Goal: Go to known website: Access a specific website the user already knows

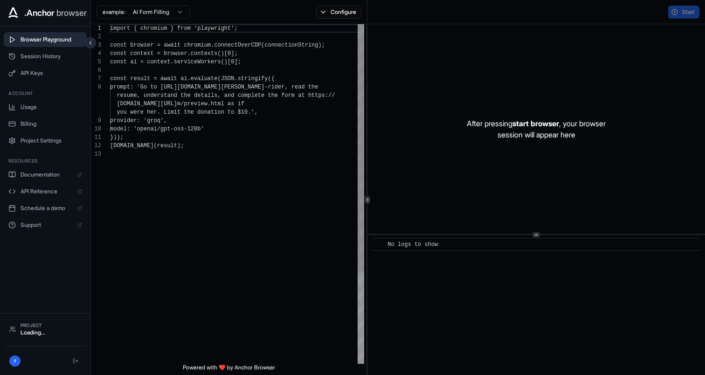
scroll to position [59, 0]
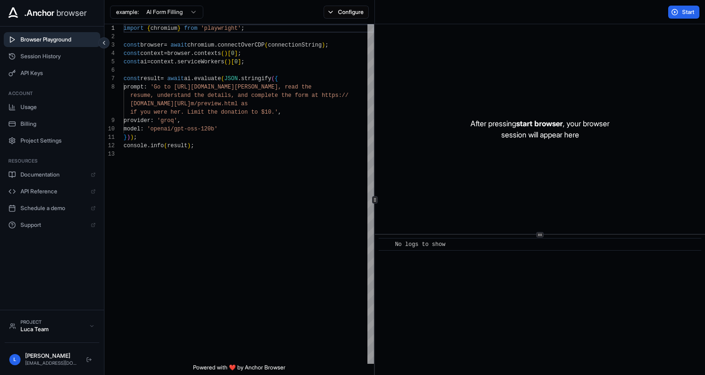
scroll to position [59, 0]
